Goal: Transaction & Acquisition: Purchase product/service

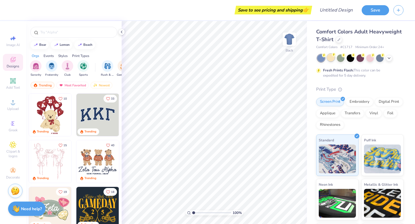
click at [328, 59] on div at bounding box center [330, 57] width 7 height 7
click at [343, 60] on div at bounding box center [340, 57] width 7 height 7
click at [390, 59] on icon at bounding box center [388, 57] width 5 height 5
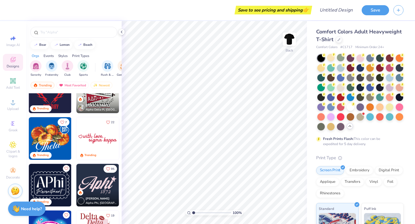
scroll to position [212, 0]
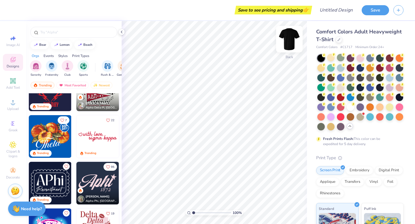
click at [286, 47] on div at bounding box center [289, 39] width 26 height 26
click at [286, 45] on img at bounding box center [289, 39] width 12 height 12
click at [294, 42] on img at bounding box center [289, 39] width 23 height 23
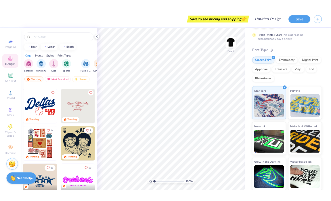
scroll to position [109, 0]
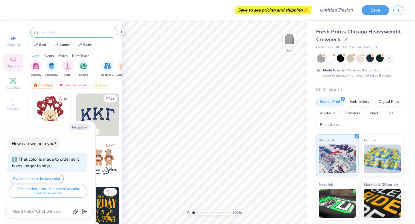
type textarea "x"
click at [58, 32] on input "text" at bounding box center [77, 32] width 74 height 6
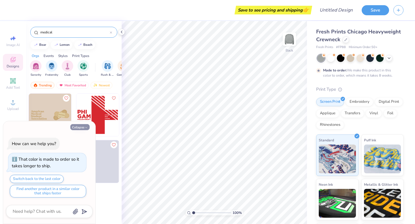
type input "medical"
click at [84, 128] on button "Collapse" at bounding box center [79, 127] width 19 height 6
type textarea "x"
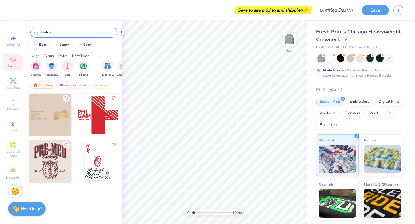
click at [76, 31] on input "medical" at bounding box center [75, 32] width 70 height 6
type input "m"
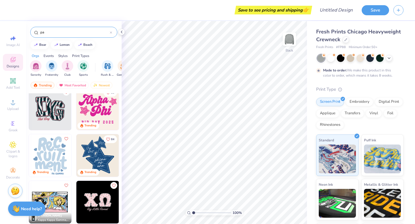
scroll to position [227, 0]
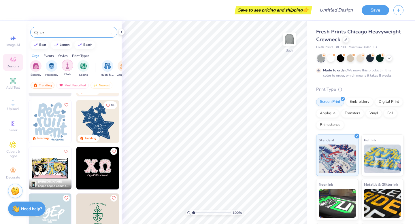
click at [67, 68] on img "filter for Club" at bounding box center [67, 65] width 6 height 7
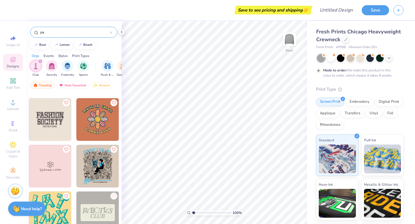
scroll to position [788, 0]
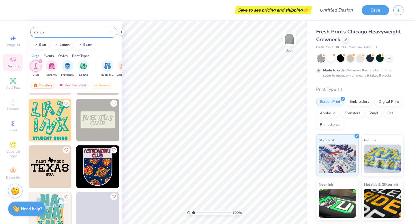
click at [67, 32] on input "pa" at bounding box center [75, 32] width 70 height 6
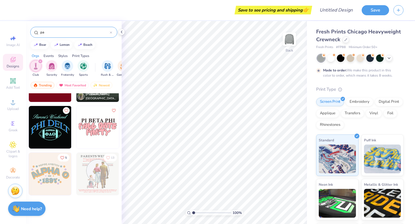
type input "p"
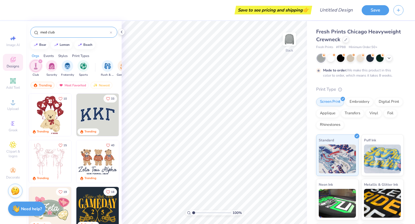
type input "med club"
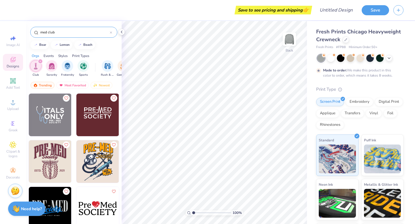
click at [59, 200] on img at bounding box center [50, 208] width 43 height 43
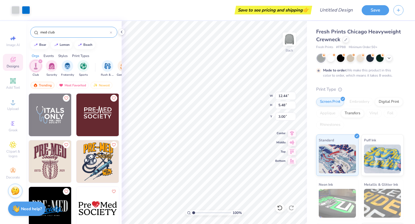
type input "12.44"
type input "5.48"
click at [292, 133] on icon at bounding box center [292, 132] width 4 height 5
type input "14.13"
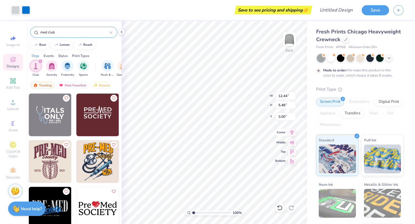
type input "6.23"
click at [292, 132] on icon at bounding box center [292, 132] width 8 height 7
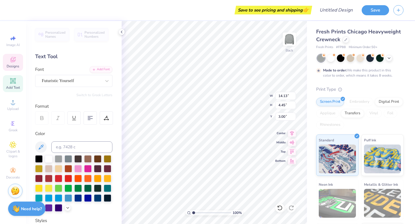
scroll to position [0, 0]
type textarea "Pre-PA"
type input "9.80"
type input "2.95"
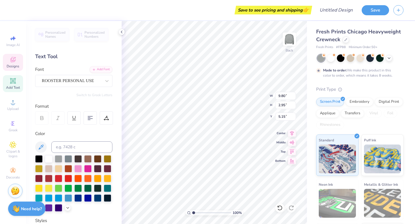
type input "5.15"
type textarea "S"
type textarea "Club"
type input "5.23"
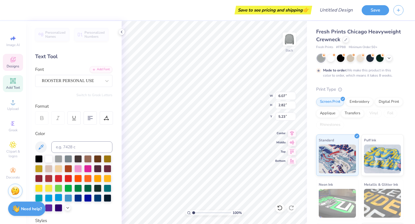
click at [59, 198] on div at bounding box center [58, 197] width 7 height 7
type input "10.07"
type input "2.45"
type input "6.43"
click at [60, 197] on div at bounding box center [58, 197] width 7 height 7
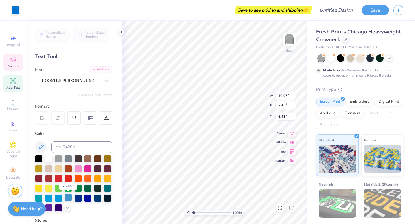
click at [67, 199] on div at bounding box center [67, 197] width 7 height 7
click at [50, 198] on div at bounding box center [48, 197] width 7 height 7
click at [66, 197] on div at bounding box center [67, 197] width 7 height 7
click at [60, 197] on div at bounding box center [58, 197] width 7 height 7
type textarea "W"
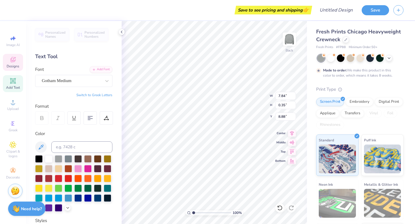
type textarea "[GEOGRAPHIC_DATA][US_STATE]"
click at [37, 180] on div at bounding box center [38, 177] width 7 height 7
click at [39, 180] on div at bounding box center [38, 177] width 7 height 7
type input "5.02"
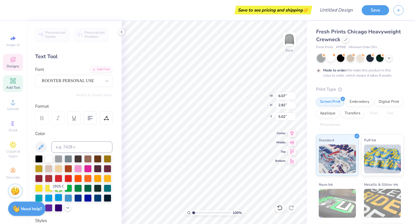
click at [60, 195] on div at bounding box center [58, 197] width 7 height 7
click at [69, 198] on div at bounding box center [67, 197] width 7 height 7
click at [81, 197] on div at bounding box center [77, 197] width 7 height 7
click at [79, 195] on div at bounding box center [77, 197] width 7 height 7
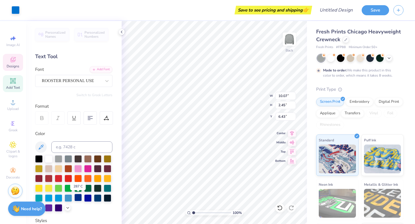
click at [79, 195] on div at bounding box center [77, 197] width 7 height 7
click at [89, 197] on div at bounding box center [87, 197] width 7 height 7
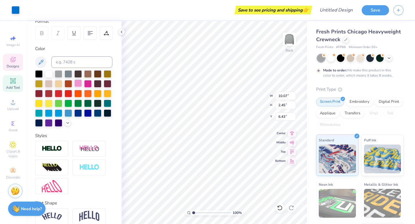
scroll to position [111, 0]
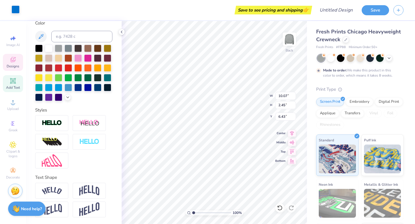
click at [18, 10] on div at bounding box center [16, 9] width 8 height 8
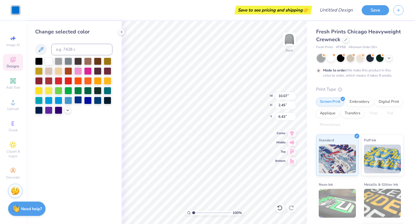
click at [79, 101] on div at bounding box center [77, 99] width 7 height 7
click at [86, 100] on div at bounding box center [87, 99] width 7 height 7
click at [172, 12] on div "Save to see pricing and shipping 👉" at bounding box center [167, 10] width 286 height 20
click at [171, 12] on div "Save to see pricing and shipping 👉" at bounding box center [167, 10] width 286 height 20
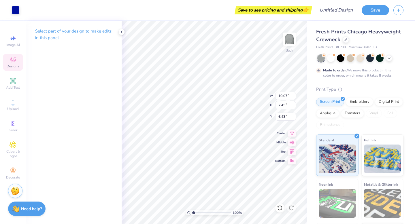
type input "6.23"
type input "10.11"
type input "1.96"
type input "6.43"
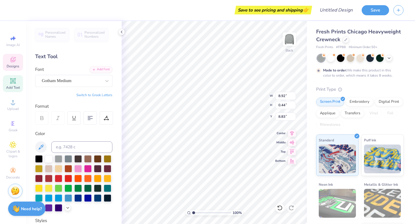
scroll to position [0, 2]
click at [244, 107] on div "100 % Back W 8.92 8.92 " H 0.44 0.44 " Y 8.83 8.83 " Center [GEOGRAPHIC_DATA]" at bounding box center [213, 122] width 185 height 203
type textarea "U"
type textarea "[GEOGRAPHIC_DATA][US_STATE]"
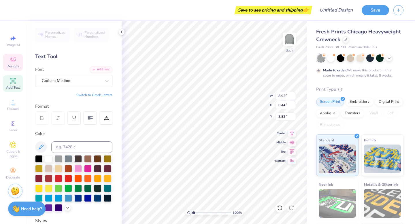
scroll to position [0, 3]
type input "8.63"
click at [331, 59] on div at bounding box center [359, 57] width 7 height 7
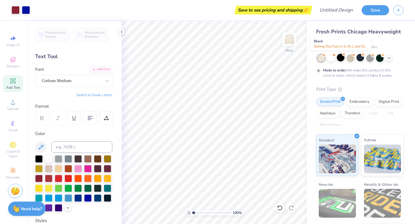
click at [331, 60] on div at bounding box center [340, 57] width 7 height 7
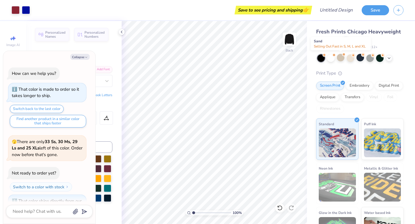
scroll to position [86, 0]
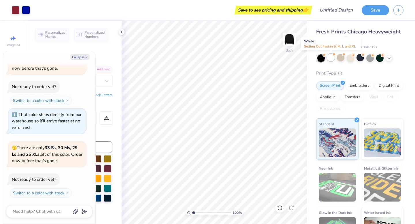
click at [331, 60] on div at bounding box center [330, 57] width 7 height 7
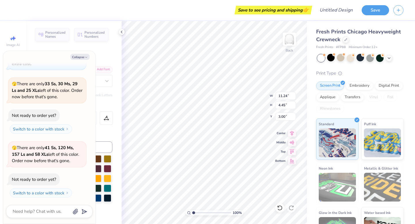
click at [80, 57] on button "Collapse" at bounding box center [79, 57] width 19 height 6
type textarea "x"
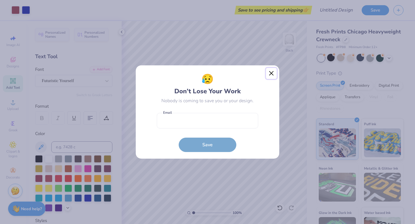
click at [269, 73] on button "Close" at bounding box center [271, 73] width 11 height 11
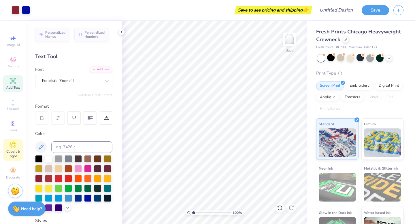
click at [13, 149] on div "Clipart & logos" at bounding box center [13, 150] width 20 height 22
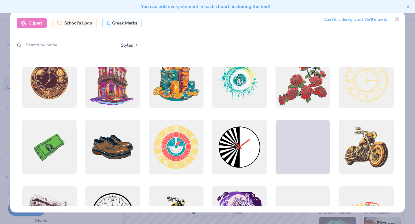
scroll to position [0, 0]
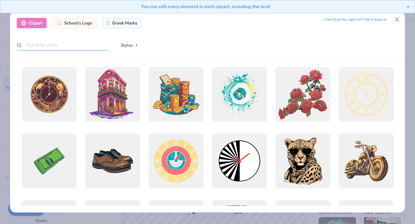
click at [78, 44] on input "text" at bounding box center [63, 45] width 92 height 11
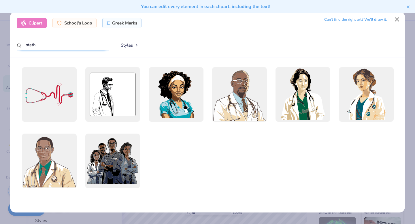
type input "steth"
click at [331, 19] on button "Close" at bounding box center [396, 19] width 11 height 11
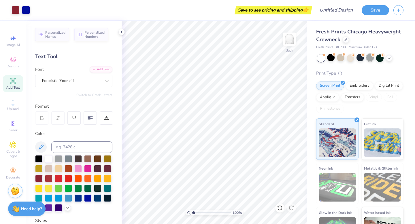
click at [331, 60] on div at bounding box center [369, 57] width 7 height 7
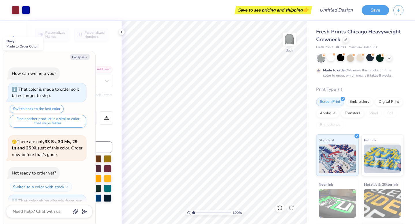
scroll to position [198, 0]
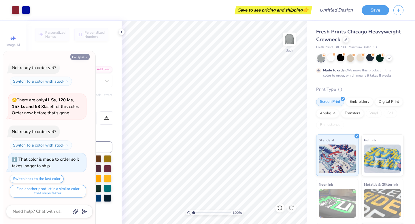
click at [83, 55] on button "Collapse" at bounding box center [79, 57] width 19 height 6
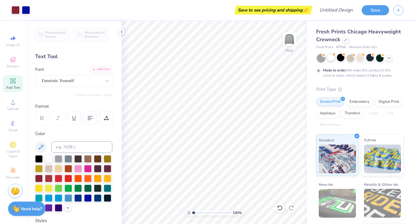
click at [330, 59] on div at bounding box center [330, 57] width 7 height 7
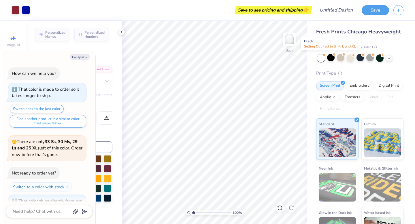
scroll to position [290, 0]
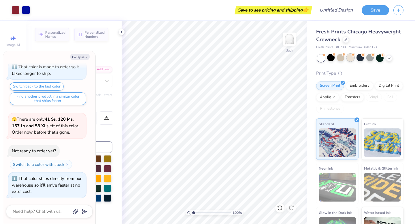
click at [331, 61] on div at bounding box center [349, 57] width 7 height 7
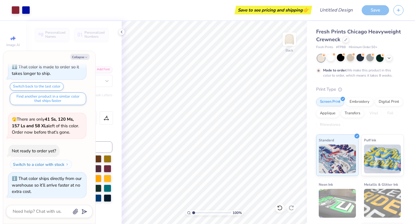
scroll to position [338, 0]
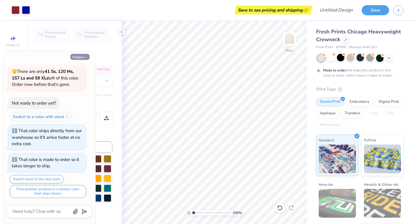
click at [84, 56] on button "Collapse" at bounding box center [79, 57] width 19 height 6
type textarea "x"
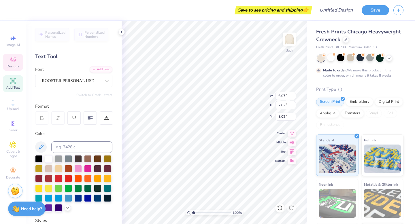
type input "11.24"
type input "4.45"
type input "3.00"
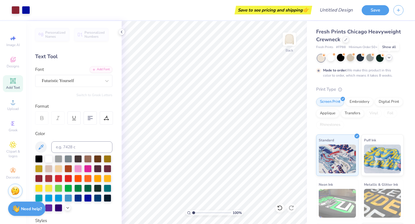
click at [331, 58] on icon at bounding box center [388, 57] width 5 height 5
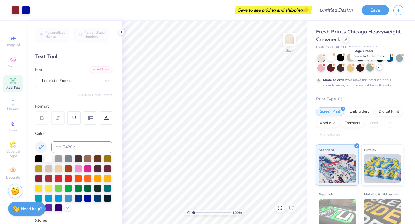
click at [331, 69] on div at bounding box center [369, 67] width 7 height 7
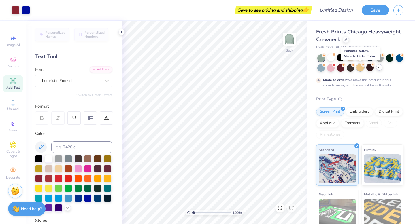
click at [331, 70] on div at bounding box center [359, 67] width 7 height 7
click at [331, 57] on div at bounding box center [398, 57] width 7 height 7
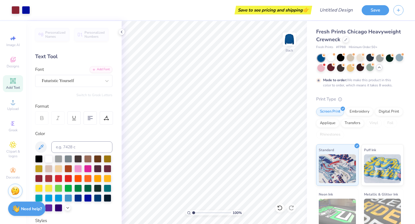
click at [331, 70] on div at bounding box center [330, 67] width 7 height 7
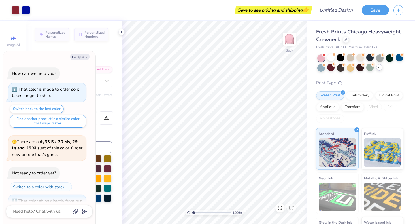
scroll to position [437, 0]
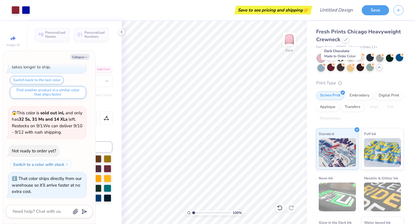
click at [331, 69] on div at bounding box center [340, 67] width 7 height 7
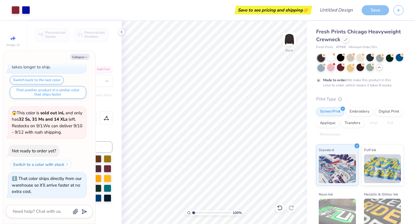
scroll to position [485, 0]
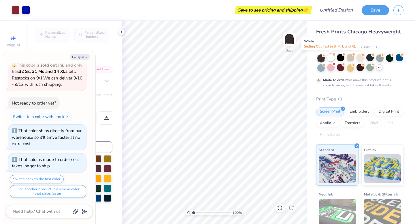
click at [331, 61] on div at bounding box center [330, 57] width 7 height 7
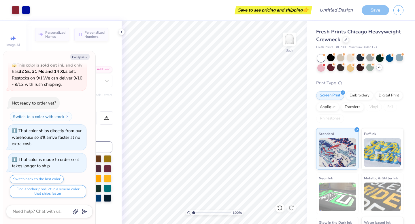
scroll to position [578, 0]
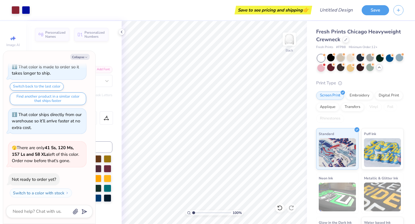
click at [331, 60] on div at bounding box center [340, 57] width 7 height 7
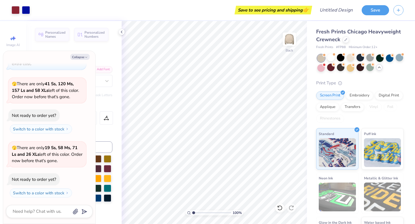
click at [331, 61] on div at bounding box center [360, 62] width 86 height 17
click at [331, 58] on div at bounding box center [349, 57] width 7 height 7
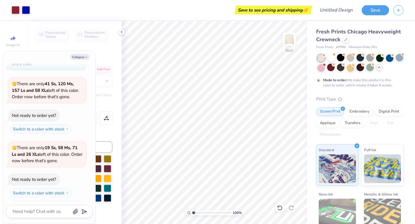
scroll to position [690, 0]
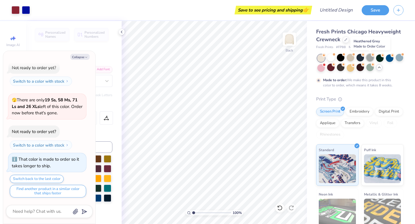
click at [331, 58] on div at bounding box center [369, 57] width 7 height 7
click at [331, 58] on div at bounding box center [359, 57] width 7 height 7
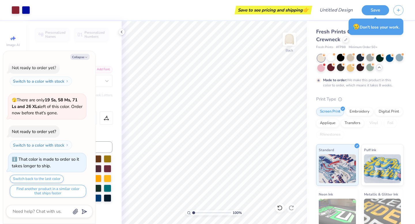
type textarea "x"
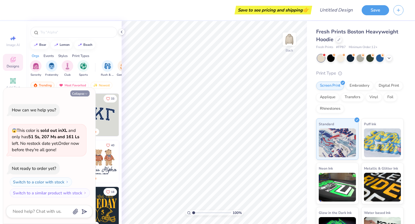
click at [81, 94] on button "Collapse" at bounding box center [79, 93] width 19 height 6
type textarea "x"
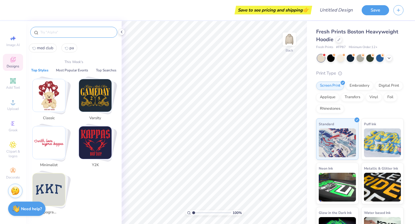
click at [64, 33] on input "text" at bounding box center [77, 32] width 74 height 6
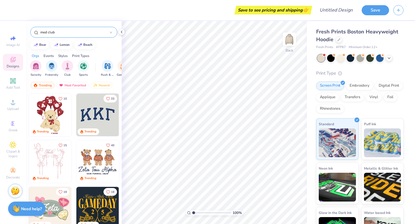
type input "med club"
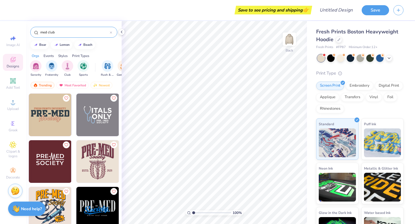
click at [63, 119] on img at bounding box center [50, 115] width 43 height 43
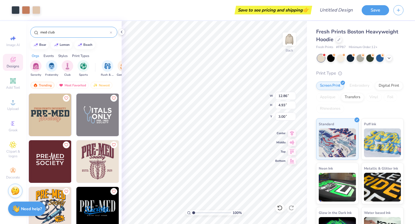
type input "3.54"
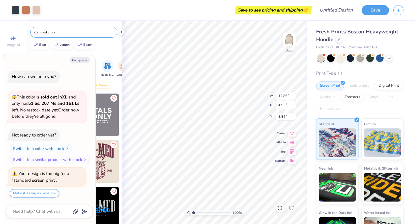
type textarea "x"
type input "3.52"
click at [79, 61] on button "Collapse" at bounding box center [79, 60] width 19 height 6
type textarea "x"
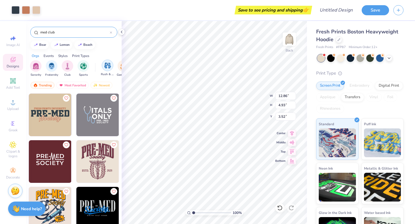
type input "14.99"
type input "5.75"
type input "3.53"
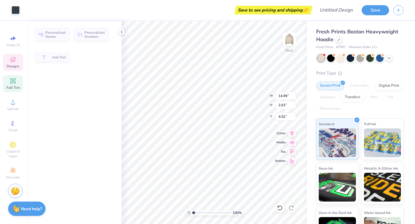
type input "4.12"
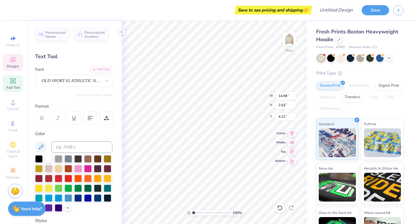
scroll to position [0, 0]
type textarea "Pre-PA"
type input "12.48"
type input "0.73"
type input "3.54"
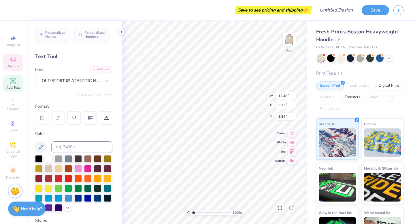
scroll to position [0, 2]
type textarea "University of kansas"
type input "3.31"
type input "12.19"
type input "2.59"
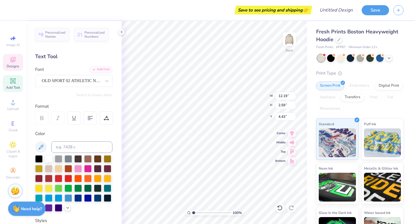
type input "4.44"
type input "10.97"
type input "0.69"
type input "3.31"
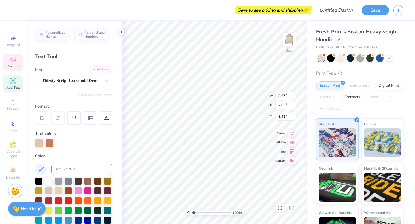
scroll to position [0, 0]
type textarea "S"
type textarea "Club"
type input "6.75"
click at [10, 43] on span "Image AI" at bounding box center [13, 45] width 14 height 5
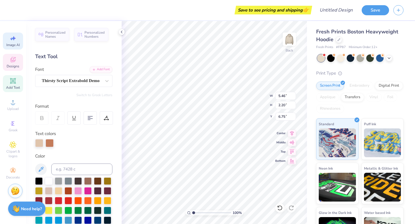
select select "4"
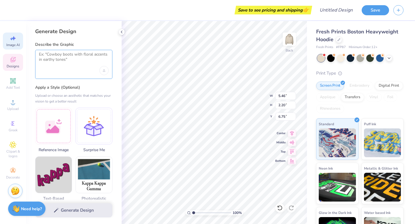
click at [77, 57] on textarea at bounding box center [74, 59] width 70 height 14
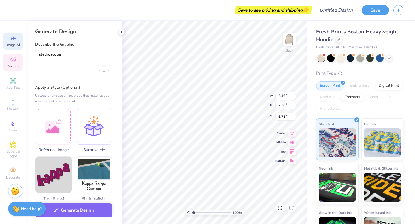
click at [71, 73] on div "stethoscope" at bounding box center [73, 64] width 77 height 29
click at [81, 211] on button "Generate Design" at bounding box center [73, 209] width 77 height 14
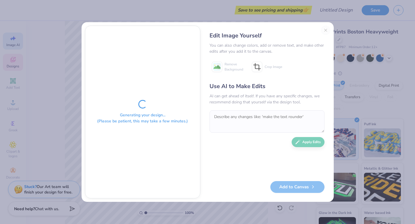
click at [327, 30] on div "Edit Image Yourself You can also change colors, add or remove text, and make ot…" at bounding box center [267, 112] width 126 height 173
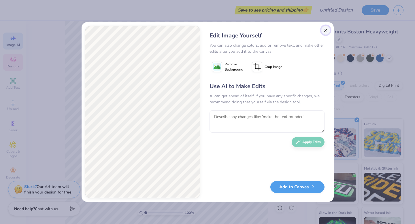
click at [323, 31] on button "Close" at bounding box center [325, 30] width 9 height 9
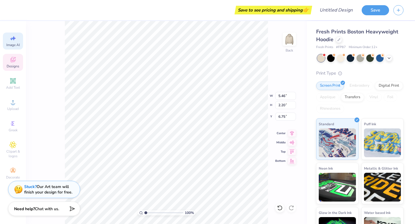
click at [12, 35] on icon at bounding box center [13, 38] width 7 height 7
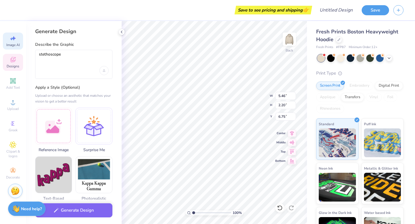
scroll to position [0, 0]
click at [75, 56] on textarea "stethoscope" at bounding box center [74, 59] width 70 height 14
click at [40, 54] on textarea "stethoscope" at bounding box center [74, 59] width 70 height 14
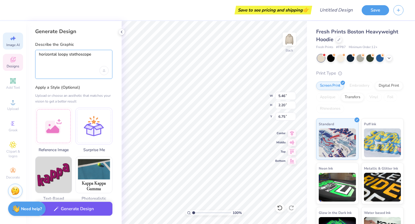
type textarea "horizontal loopy stethoscope"
click at [79, 211] on button "Generate Design" at bounding box center [73, 209] width 77 height 14
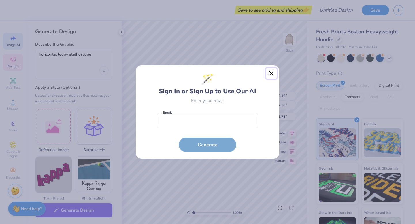
click at [271, 73] on button "Close" at bounding box center [271, 73] width 11 height 11
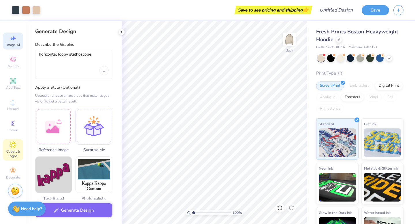
click at [16, 143] on icon at bounding box center [13, 144] width 7 height 7
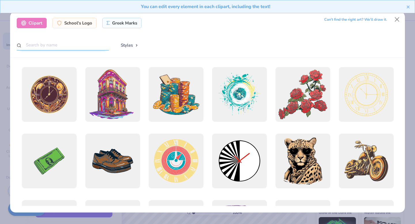
click at [71, 45] on input "text" at bounding box center [63, 45] width 92 height 11
type input "medical"
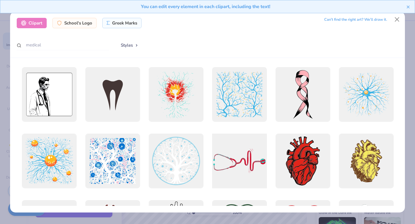
click at [237, 155] on div at bounding box center [239, 161] width 60 height 60
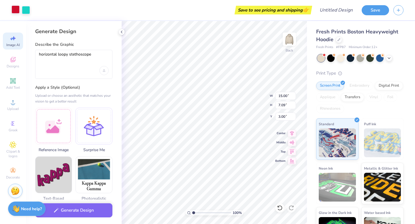
click at [14, 12] on div at bounding box center [16, 9] width 8 height 8
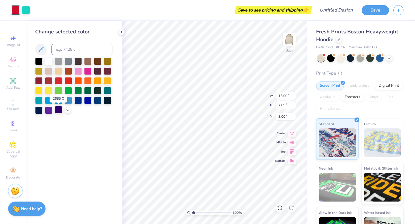
click at [60, 110] on div at bounding box center [58, 109] width 7 height 7
click at [25, 11] on div at bounding box center [26, 9] width 8 height 8
click at [58, 110] on div at bounding box center [58, 109] width 7 height 7
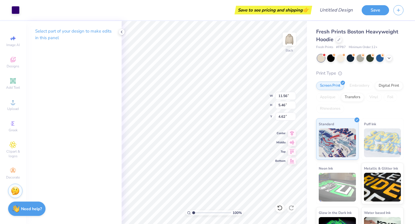
type input "11.56"
type input "5.46"
type input "5.73"
